Goal: Navigation & Orientation: Find specific page/section

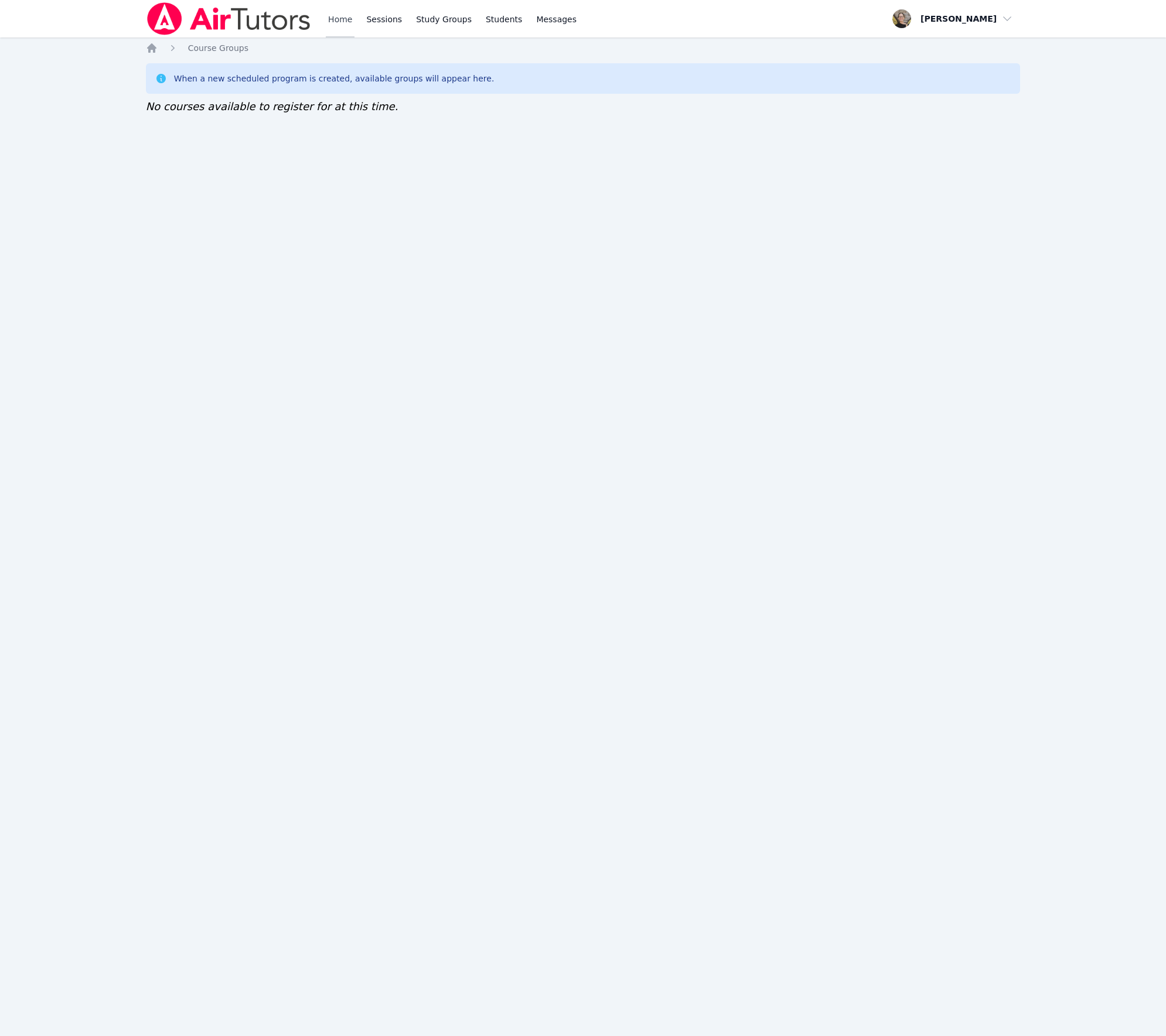
click at [333, 22] on link "Home" at bounding box center [340, 19] width 29 height 38
